Goal: Communication & Community: Ask a question

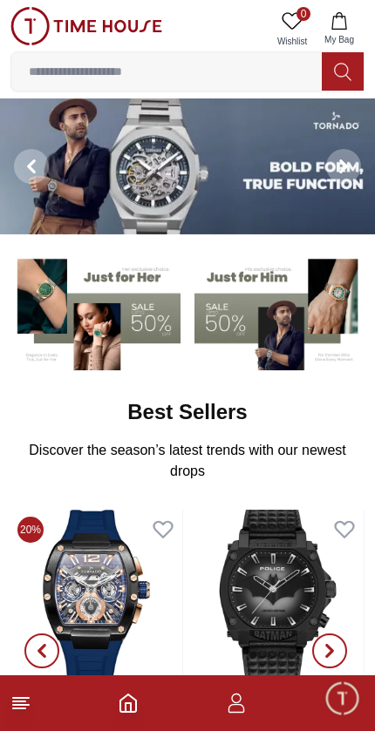
click at [354, 701] on span "Minimize live chat window" at bounding box center [341, 698] width 51 height 51
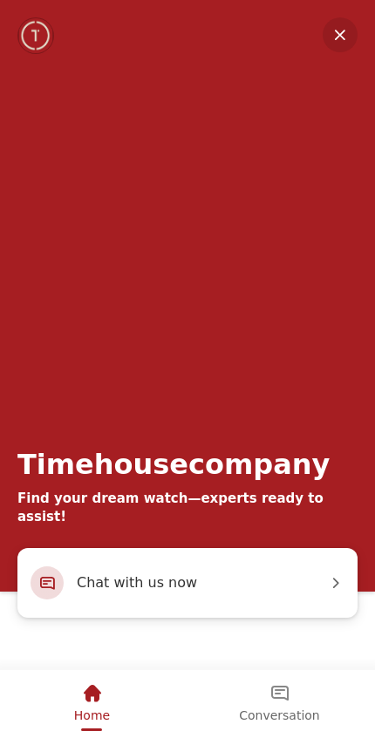
click at [208, 584] on span "Chat with us now" at bounding box center [202, 583] width 250 height 23
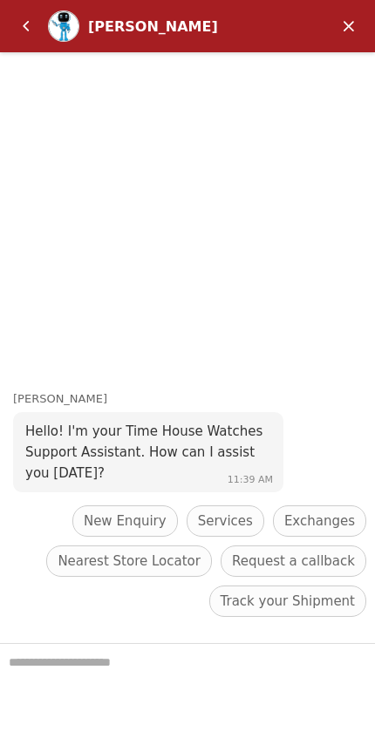
click at [296, 608] on span "Track your Shipment" at bounding box center [288, 601] width 134 height 21
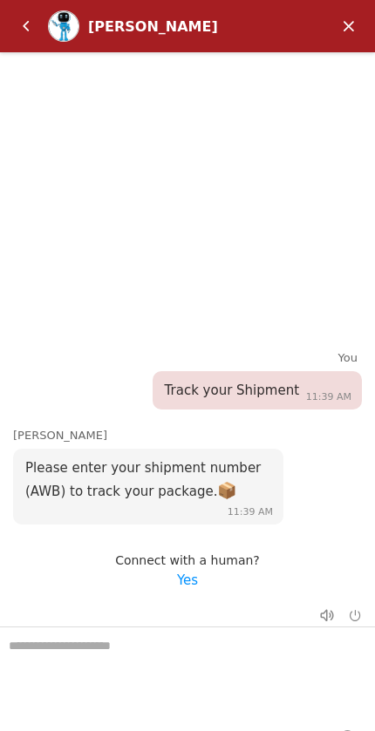
scroll to position [150, 0]
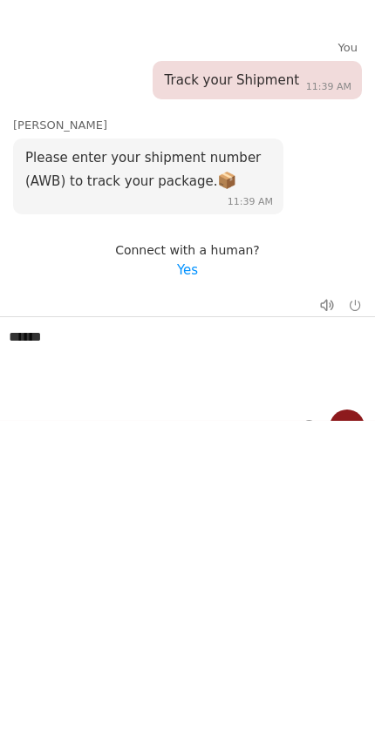
type textarea "******"
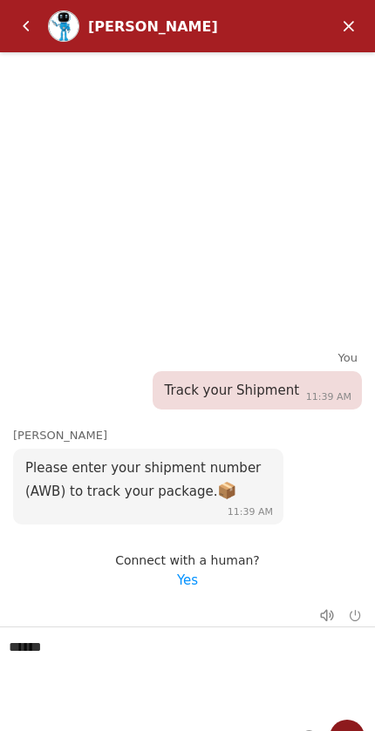
click at [181, 580] on em "Yes" at bounding box center [187, 581] width 21 height 16
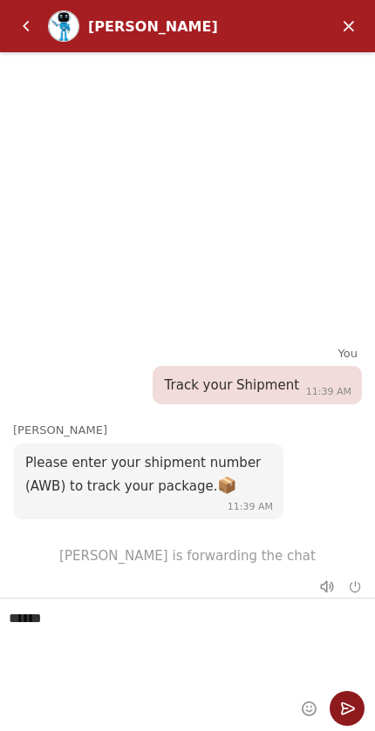
scroll to position [29, 0]
click at [346, 715] on em "Send" at bounding box center [347, 708] width 35 height 35
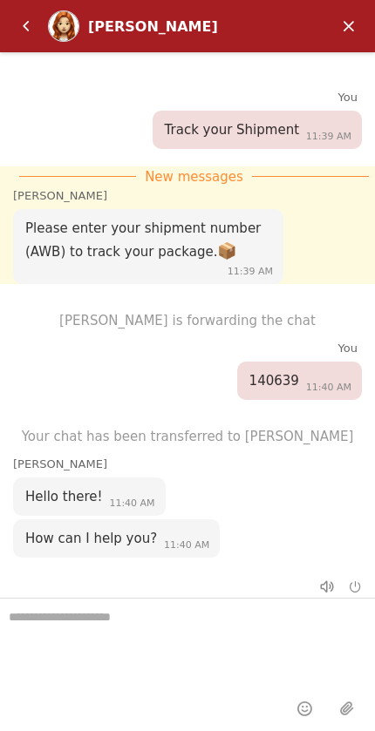
click at [159, 622] on textarea "We are here to help you" at bounding box center [187, 642] width 375 height 87
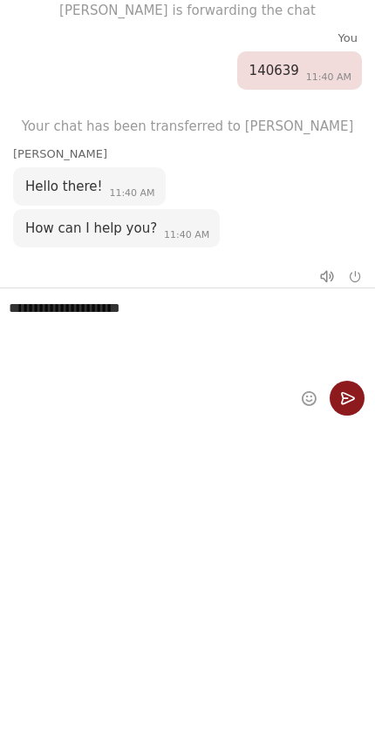
type textarea "**********"
click at [352, 400] on em "Send" at bounding box center [347, 398] width 35 height 35
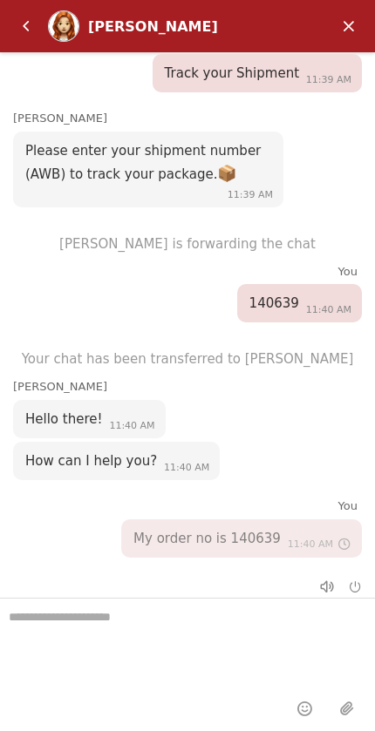
click at [232, 640] on textarea "We are here to help you" at bounding box center [187, 642] width 375 height 87
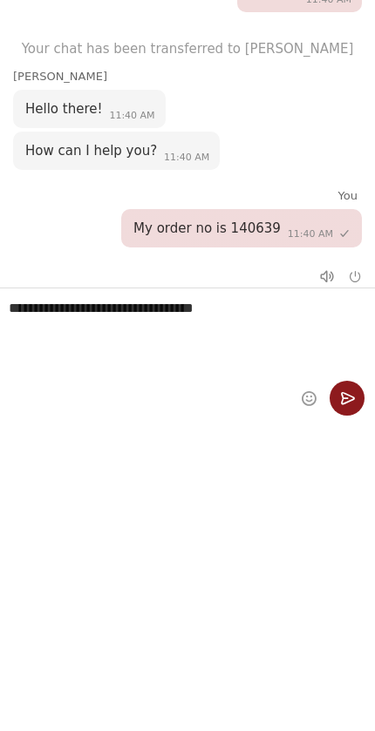
type textarea "**********"
click at [358, 401] on em "Send" at bounding box center [347, 398] width 35 height 35
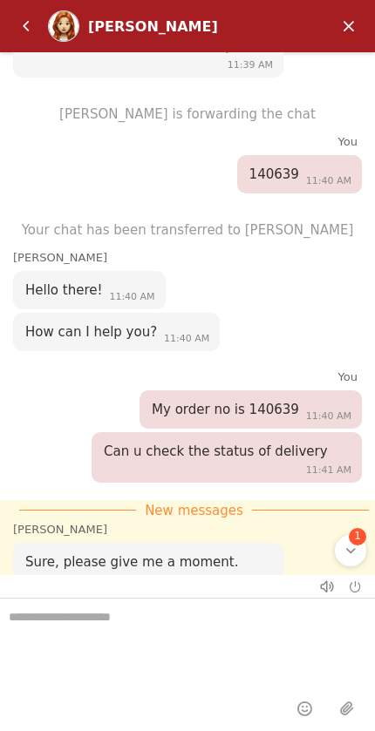
scroll to position [147, 0]
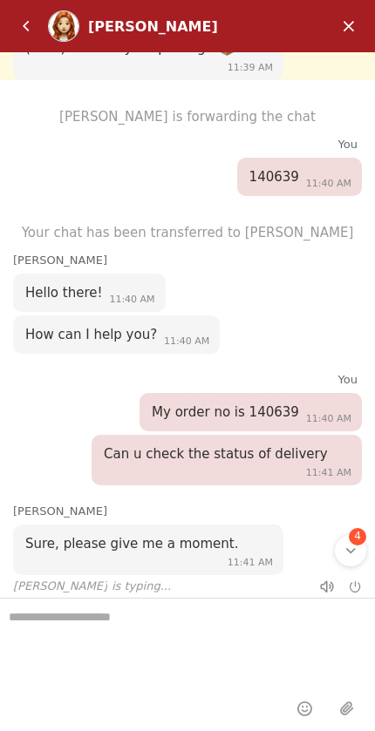
click at [354, 553] on em "Scroll to bottom" at bounding box center [351, 551] width 16 height 16
click at [101, 620] on textarea "We are here to help you" at bounding box center [187, 642] width 375 height 87
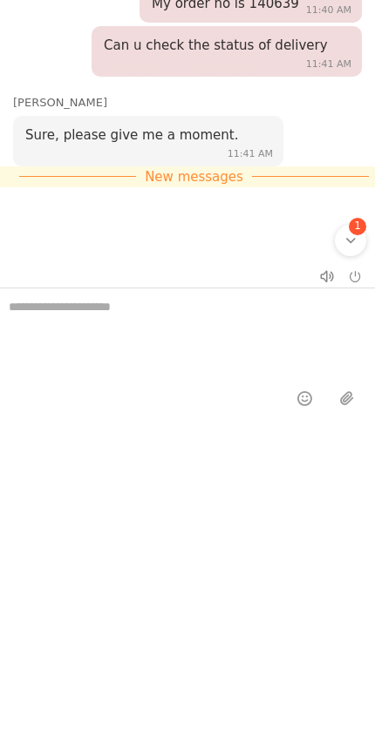
scroll to position [231, 0]
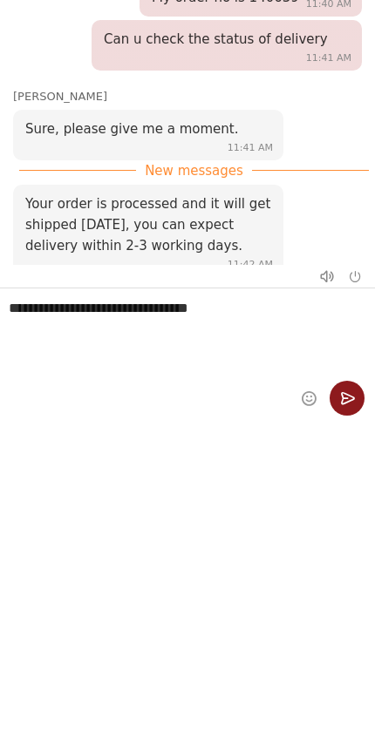
type textarea "**********"
click at [348, 398] on em "Send" at bounding box center [347, 398] width 35 height 35
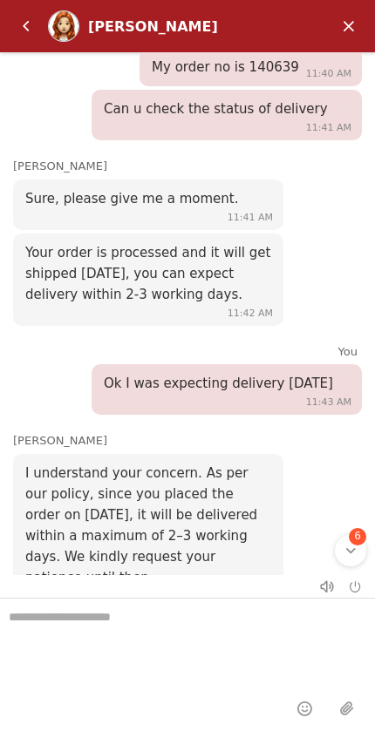
scroll to position [29, 0]
click at [360, 552] on div "6" at bounding box center [350, 550] width 31 height 31
